Goal: Entertainment & Leisure: Consume media (video, audio)

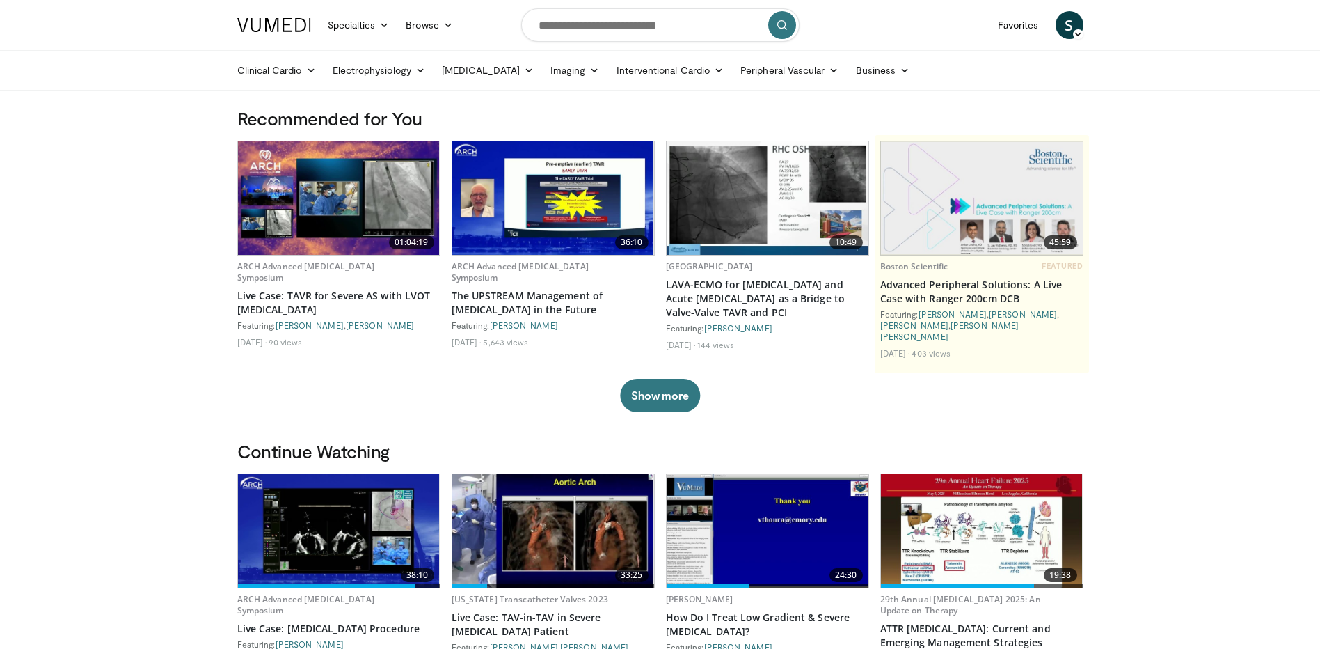
click at [765, 246] on img at bounding box center [768, 197] width 202 height 113
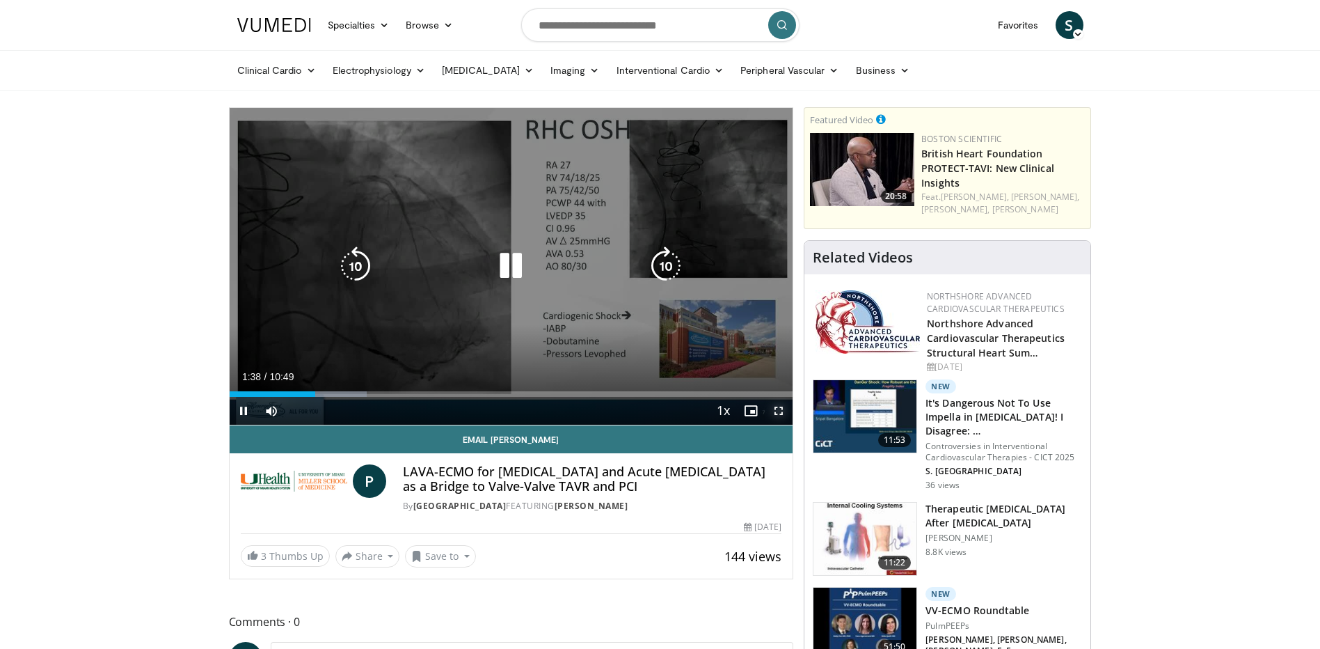
drag, startPoint x: 778, startPoint y: 413, endPoint x: 781, endPoint y: 485, distance: 72.4
click at [778, 413] on span "Video Player" at bounding box center [779, 411] width 28 height 28
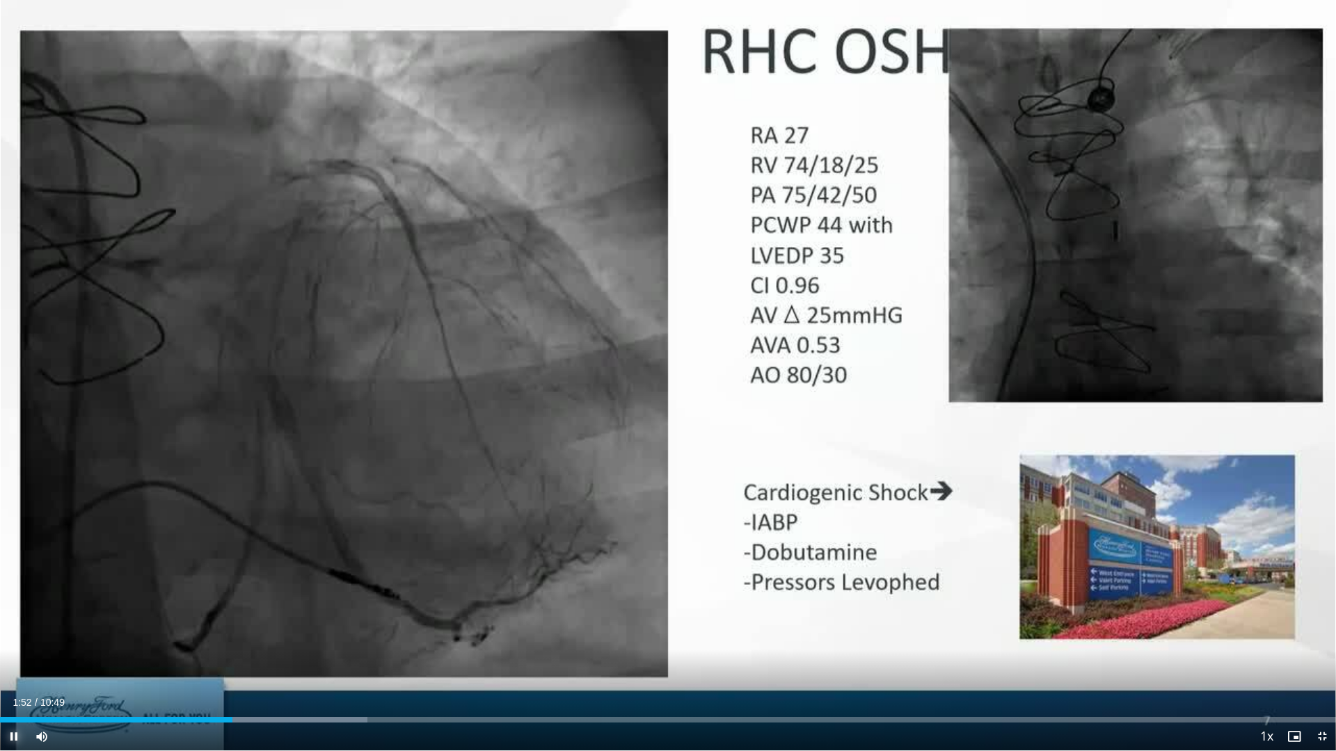
click at [7, 648] on span "Video Player" at bounding box center [14, 737] width 28 height 28
click at [15, 648] on span "Video Player" at bounding box center [14, 737] width 28 height 28
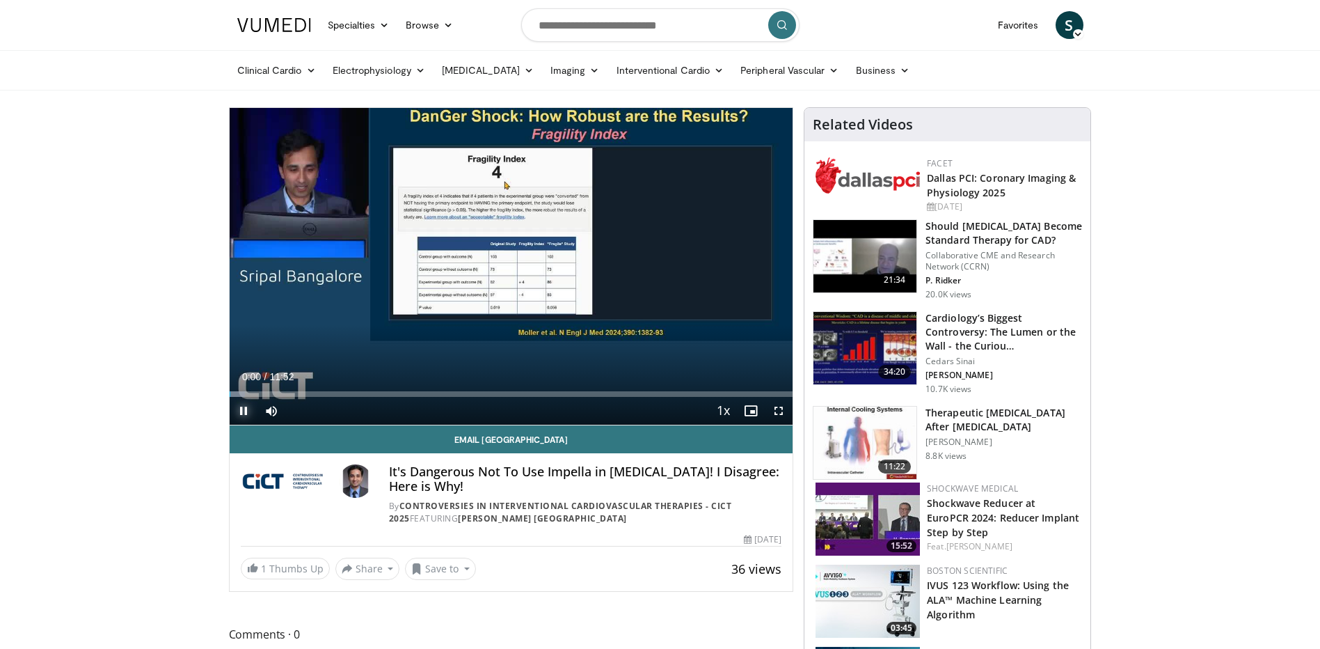
click at [241, 404] on span "Video Player" at bounding box center [244, 411] width 28 height 28
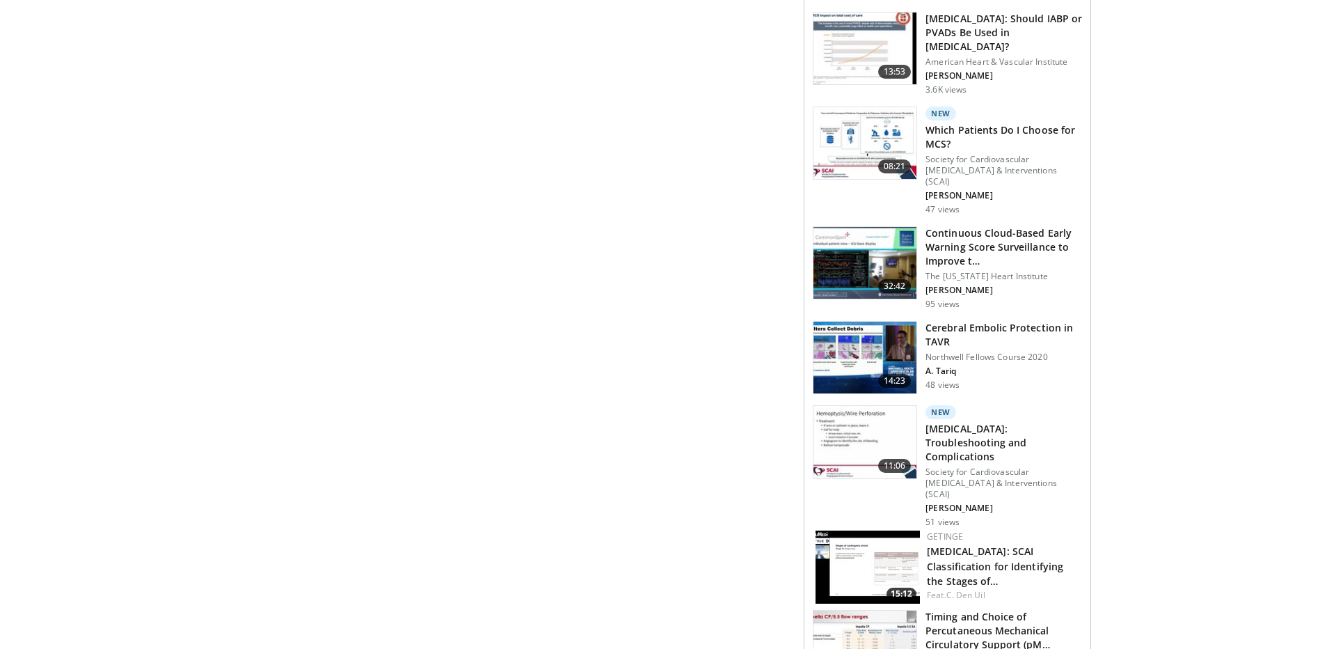
scroll to position [905, 0]
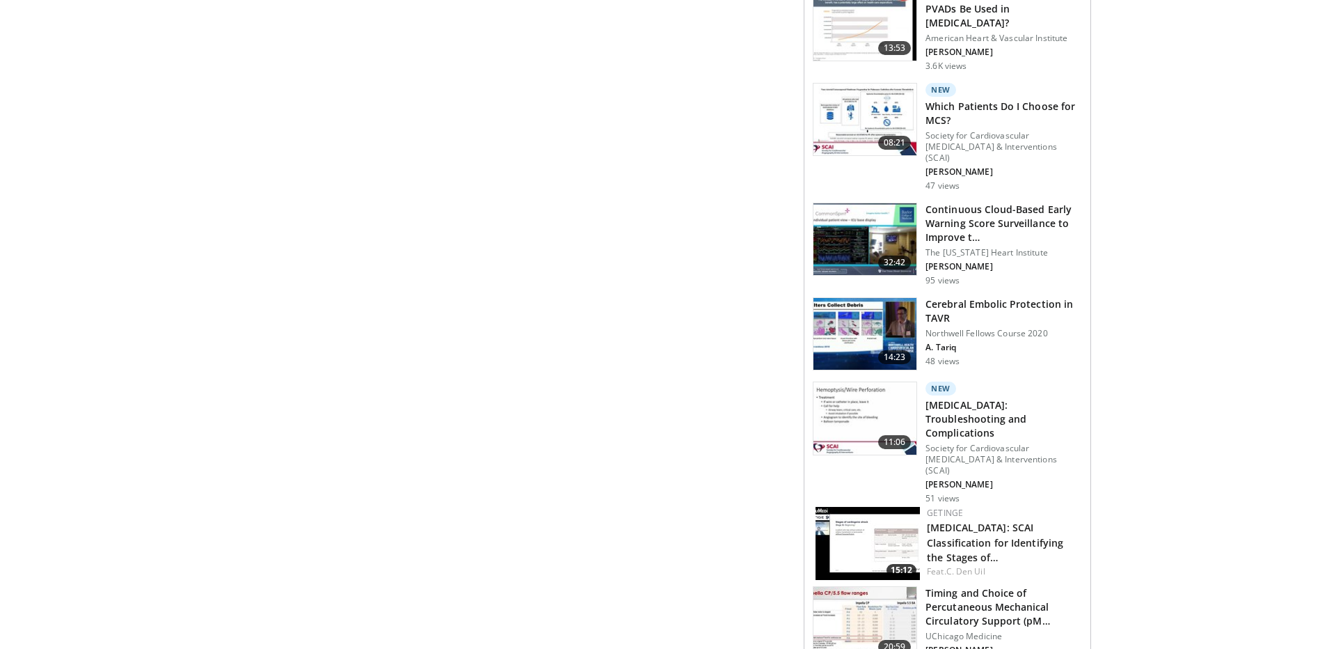
click at [868, 99] on img at bounding box center [864, 119] width 103 height 72
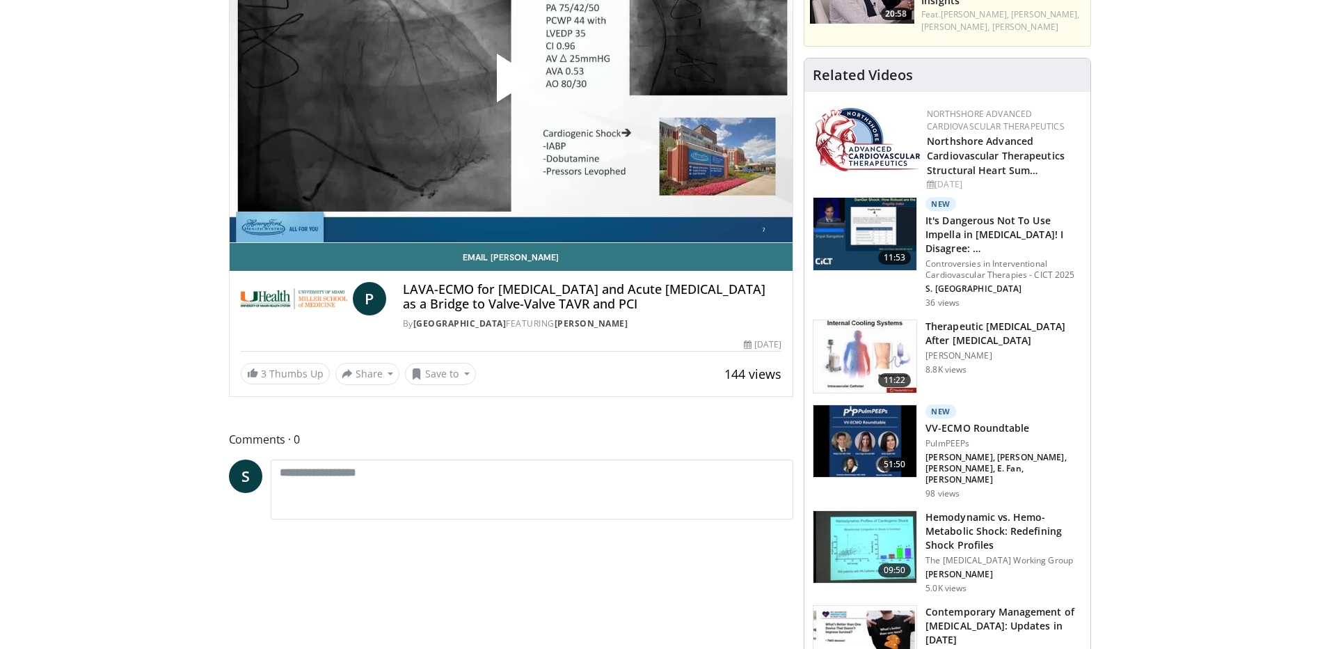
scroll to position [0, 0]
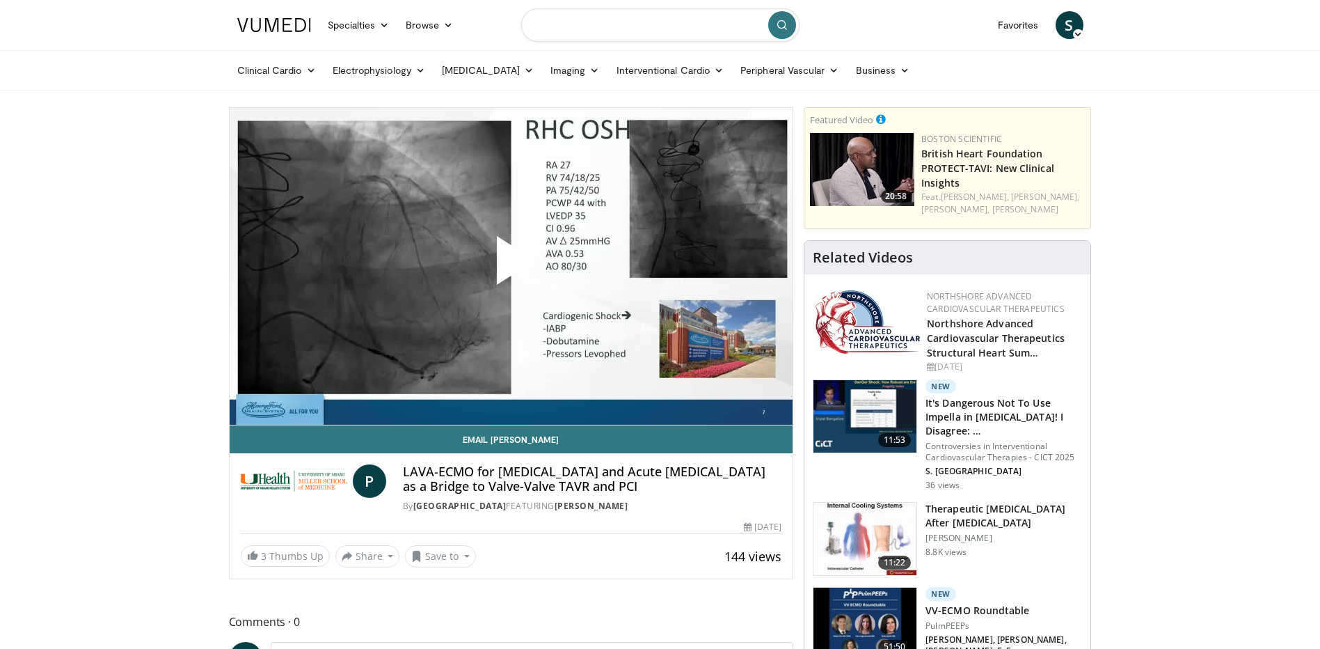
click at [590, 16] on input "Search topics, interventions" at bounding box center [660, 24] width 278 height 33
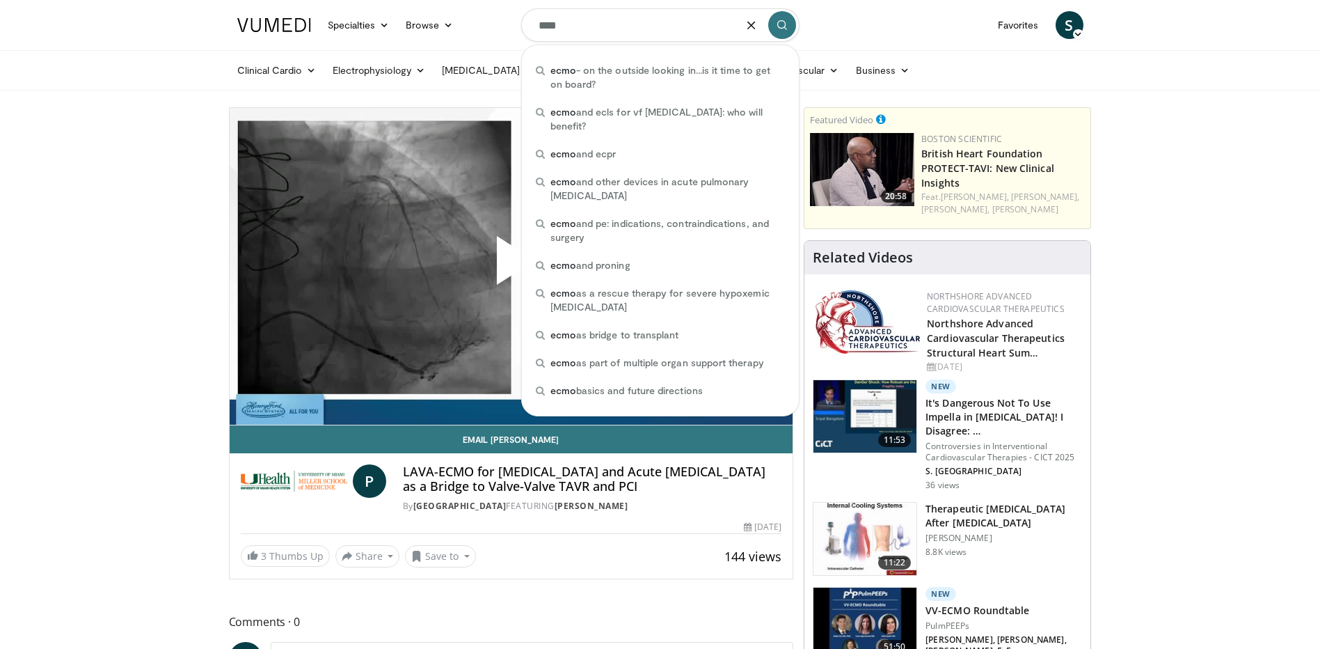
type input "****"
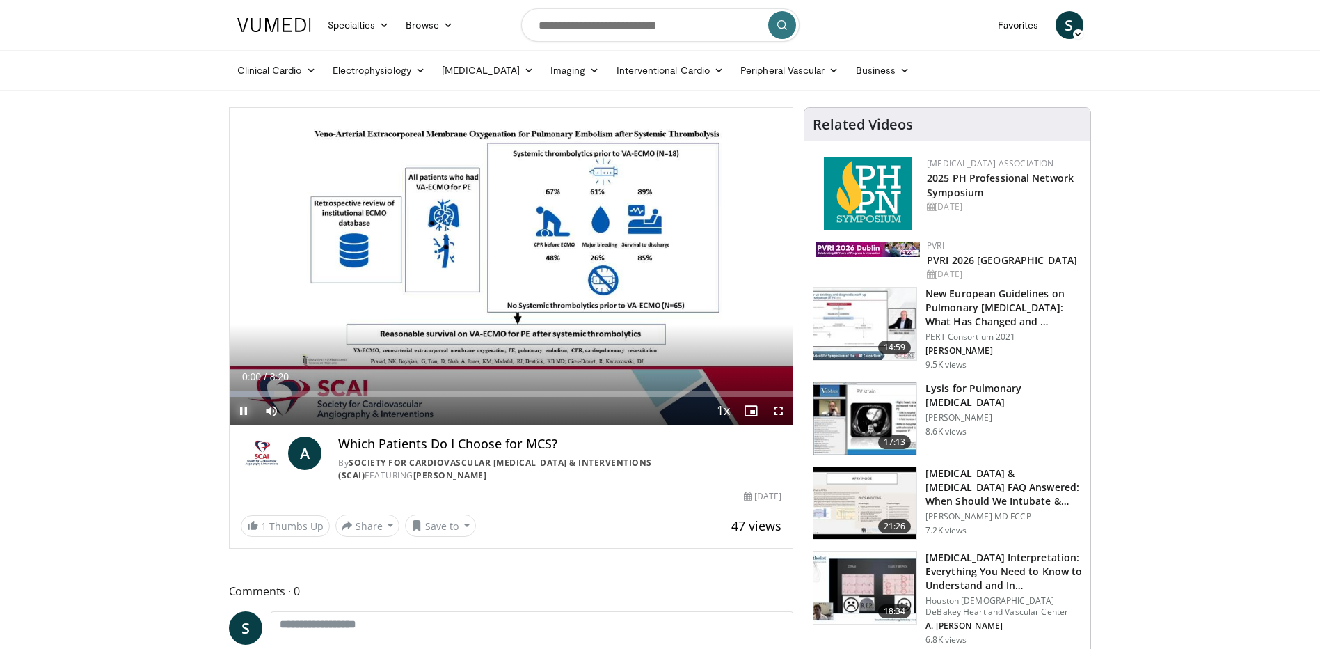
drag, startPoint x: 241, startPoint y: 413, endPoint x: 225, endPoint y: 376, distance: 40.2
click at [239, 411] on span "Video Player" at bounding box center [244, 411] width 28 height 28
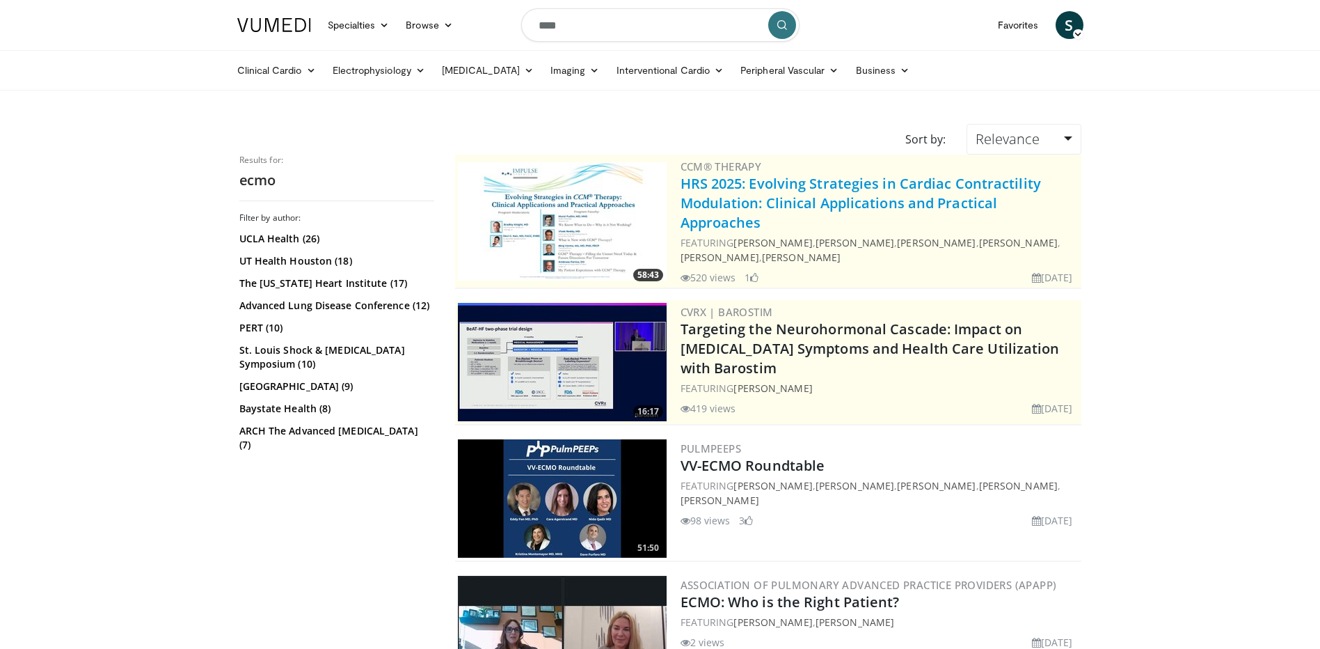
click at [875, 194] on link "HRS 2025: Evolving Strategies in Cardiac Contractility Modulation: Clinical App…" at bounding box center [861, 203] width 360 height 58
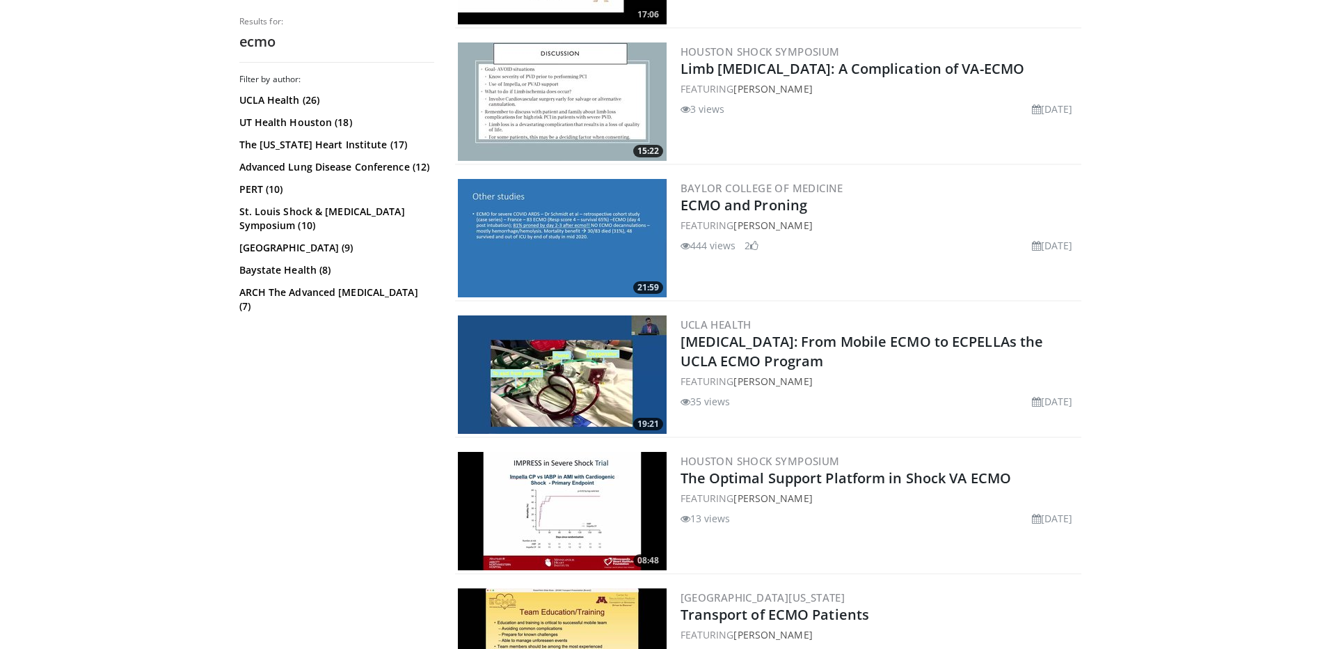
scroll to position [1948, 0]
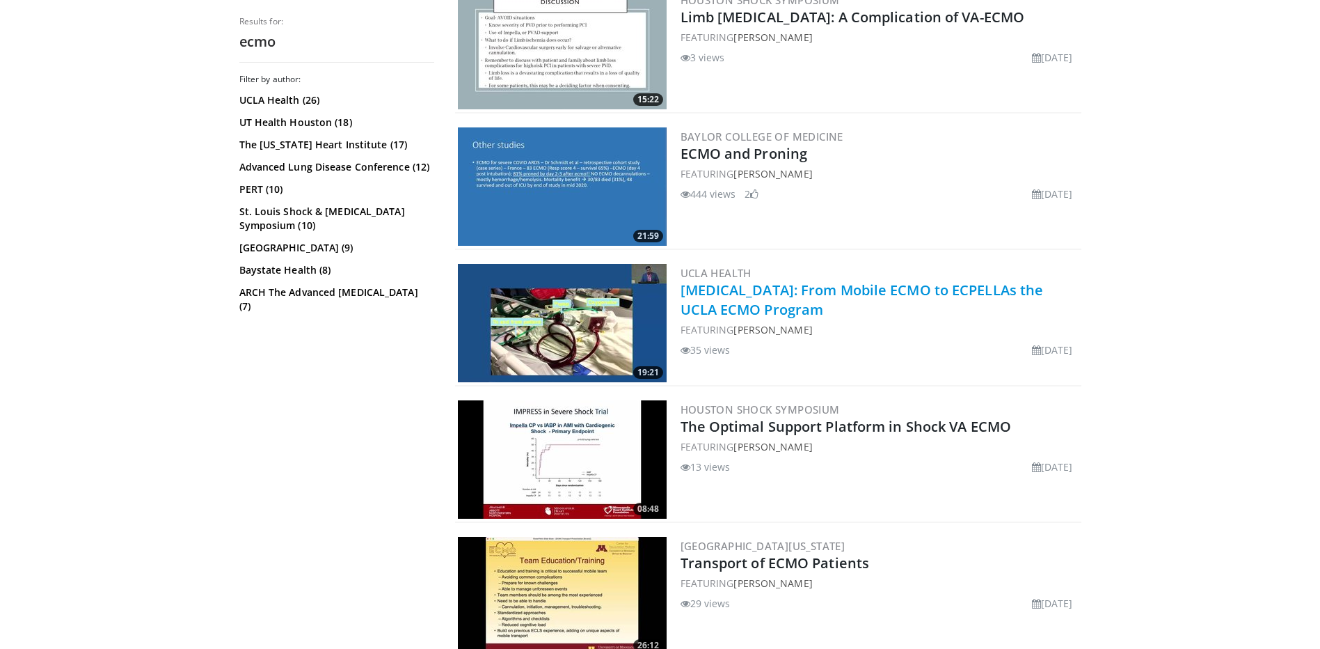
click at [747, 289] on link "Cardiogenic Shock: From Mobile ECMO to ECPELLAs the UCLA ECMO Program" at bounding box center [862, 299] width 363 height 38
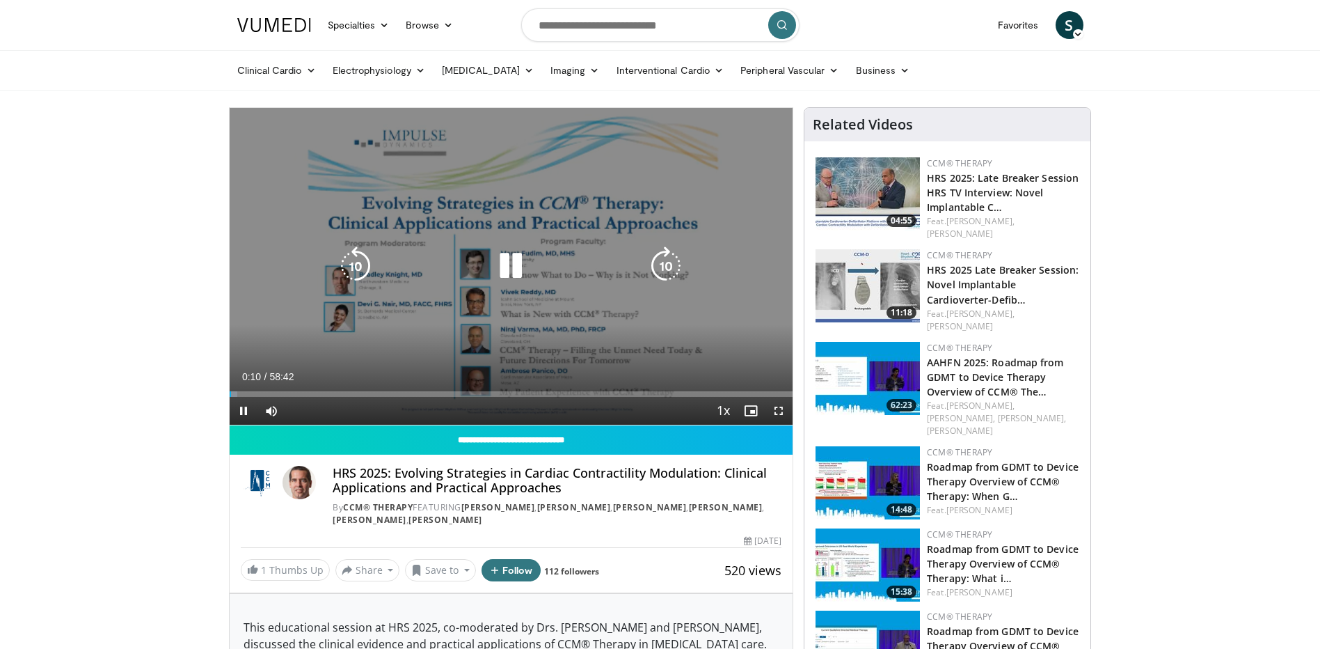
click at [521, 270] on icon "Video Player" at bounding box center [510, 265] width 39 height 39
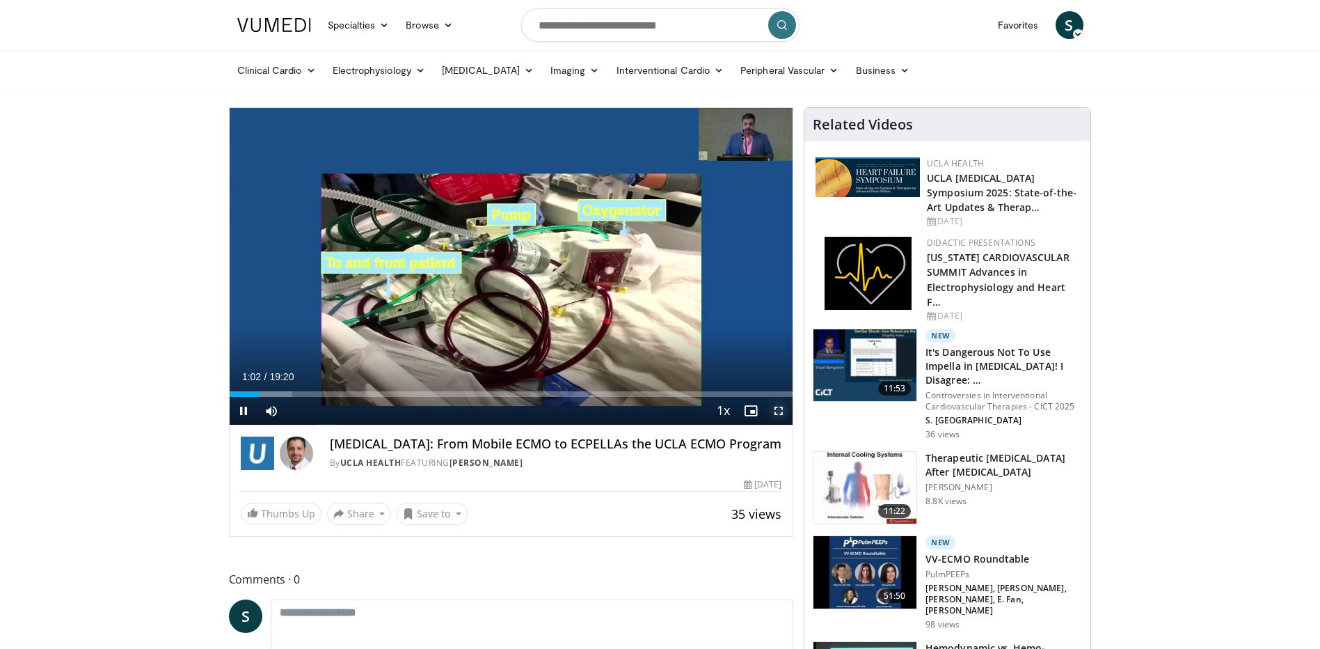
click at [776, 410] on span "Video Player" at bounding box center [779, 411] width 28 height 28
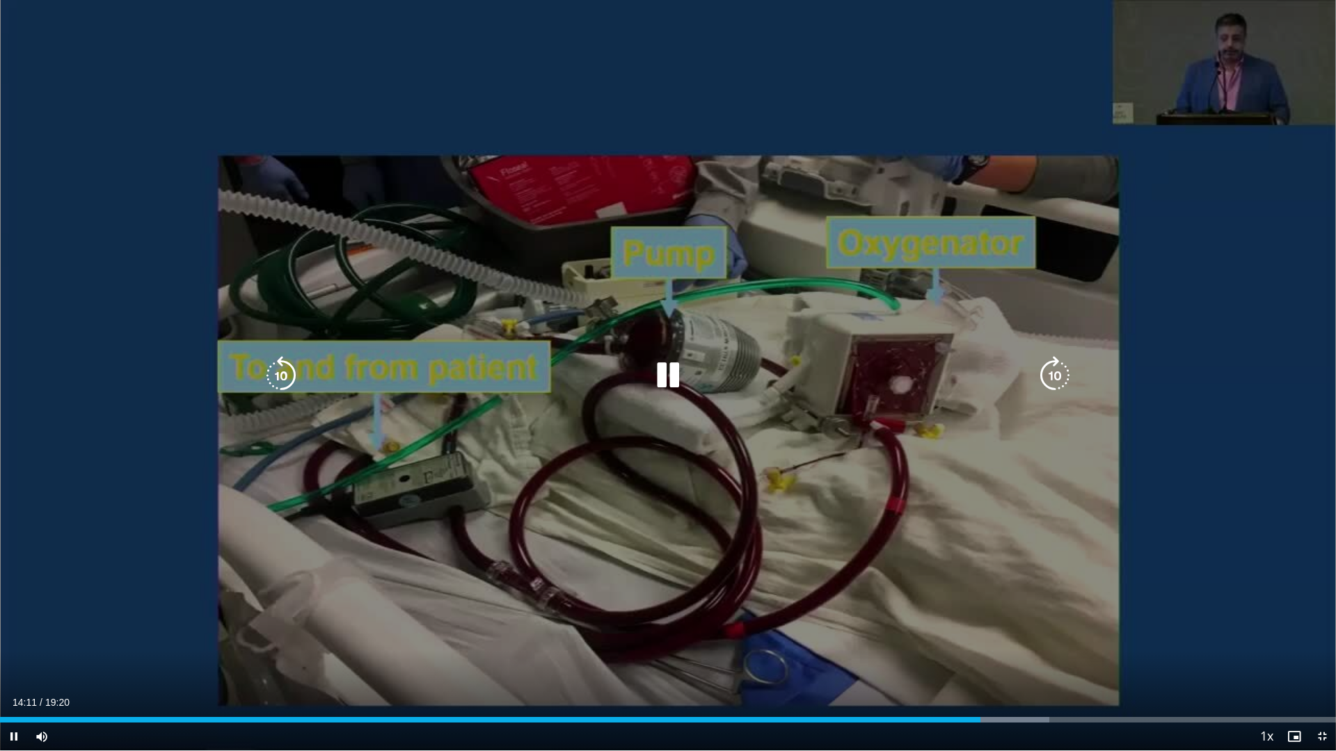
click at [666, 369] on icon "Video Player" at bounding box center [668, 375] width 39 height 39
drag, startPoint x: 656, startPoint y: 366, endPoint x: 664, endPoint y: 374, distance: 11.3
click at [657, 366] on icon "Video Player" at bounding box center [668, 375] width 39 height 39
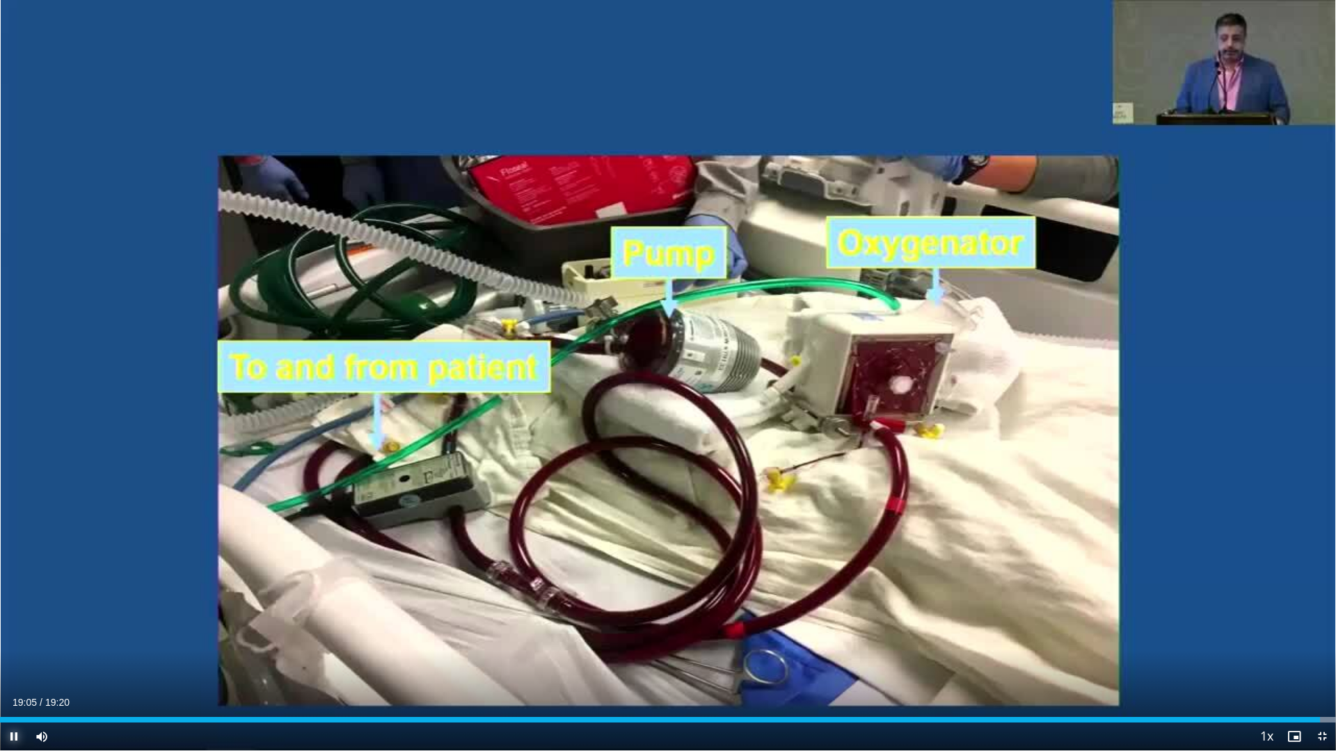
click at [13, 648] on span "Video Player" at bounding box center [14, 737] width 28 height 28
click at [1319, 648] on span "Video Player" at bounding box center [1322, 737] width 28 height 28
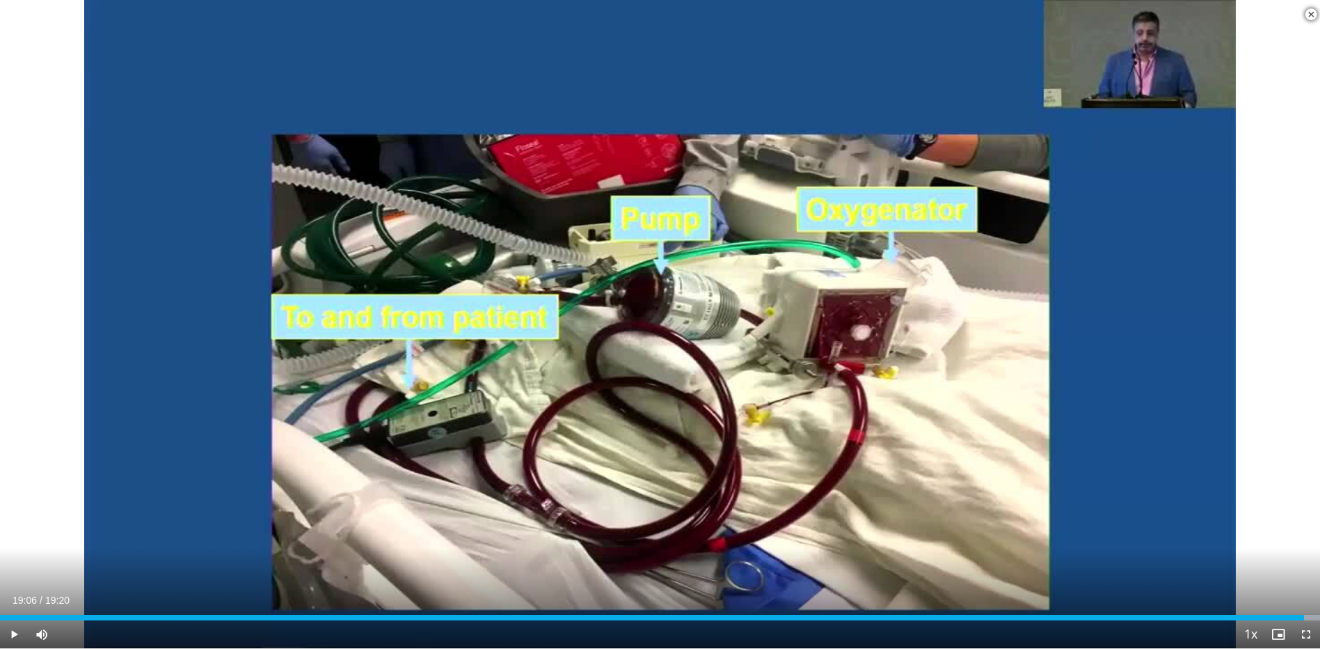
scroll to position [348, 0]
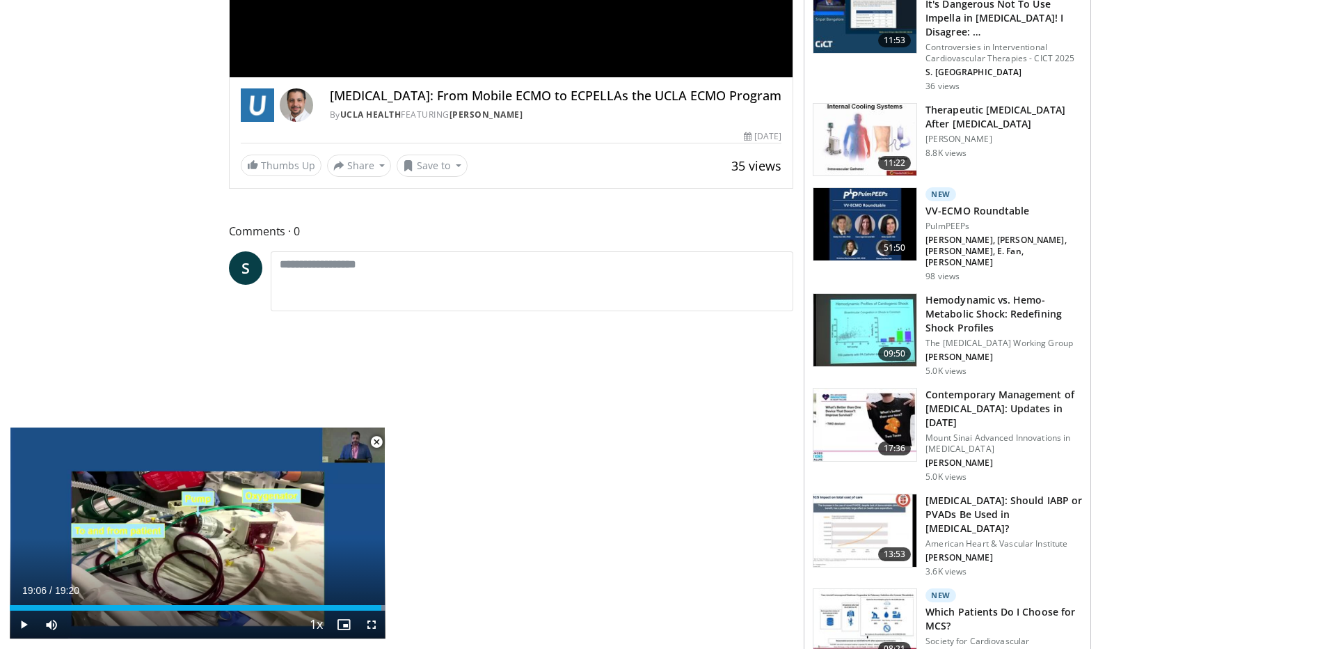
click at [378, 438] on span "Video Player" at bounding box center [377, 442] width 28 height 28
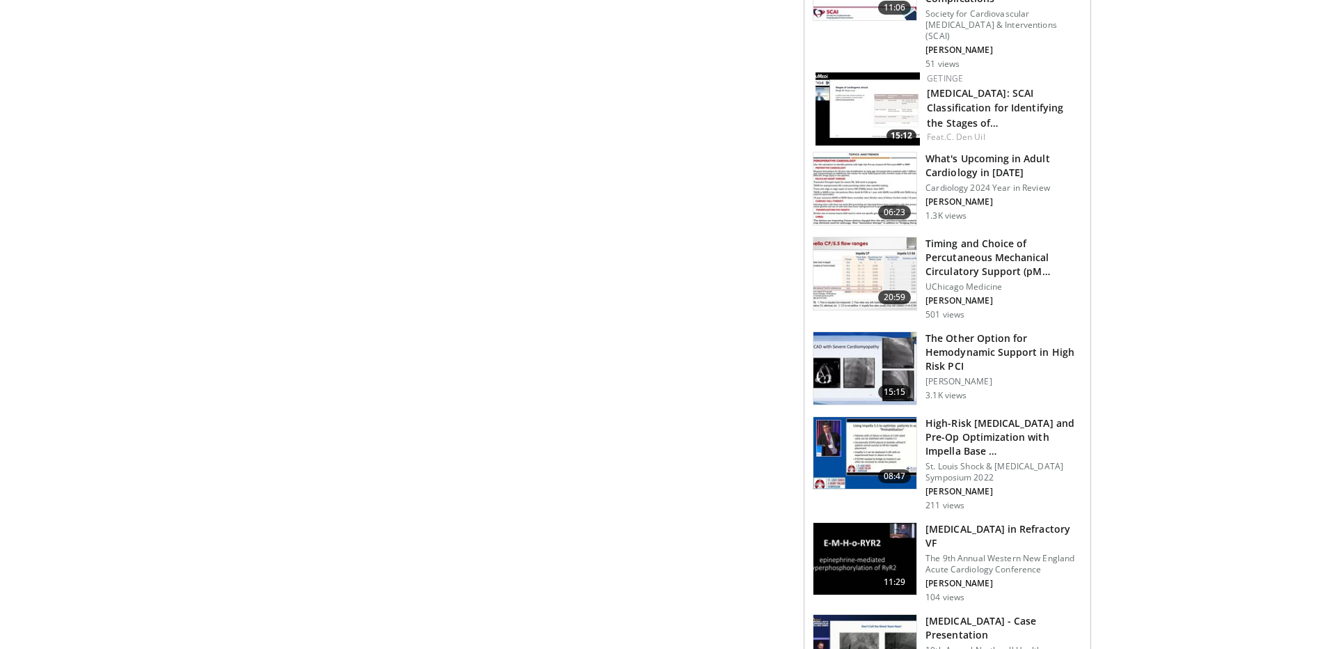
scroll to position [1728, 0]
